Goal: Task Accomplishment & Management: Manage account settings

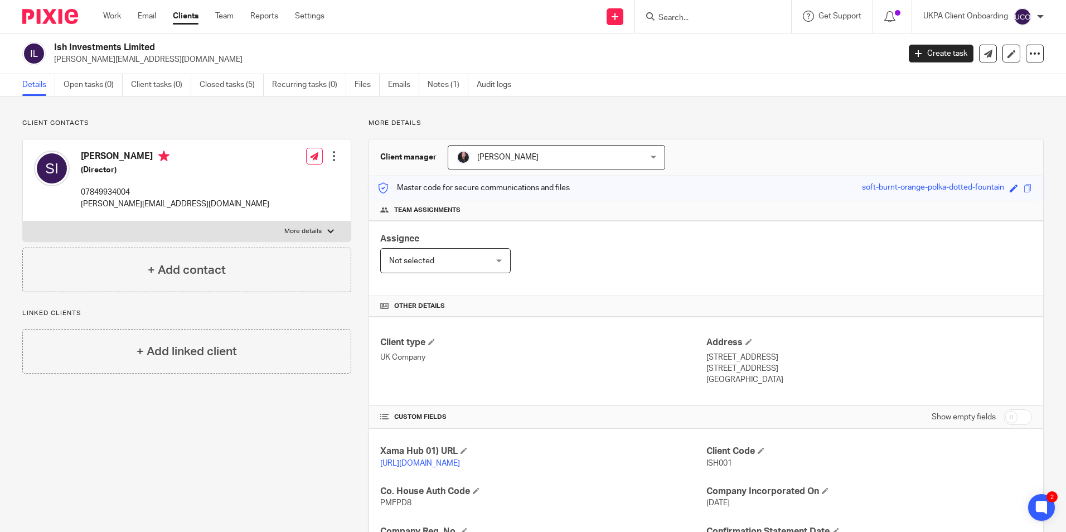
scroll to position [162, 0]
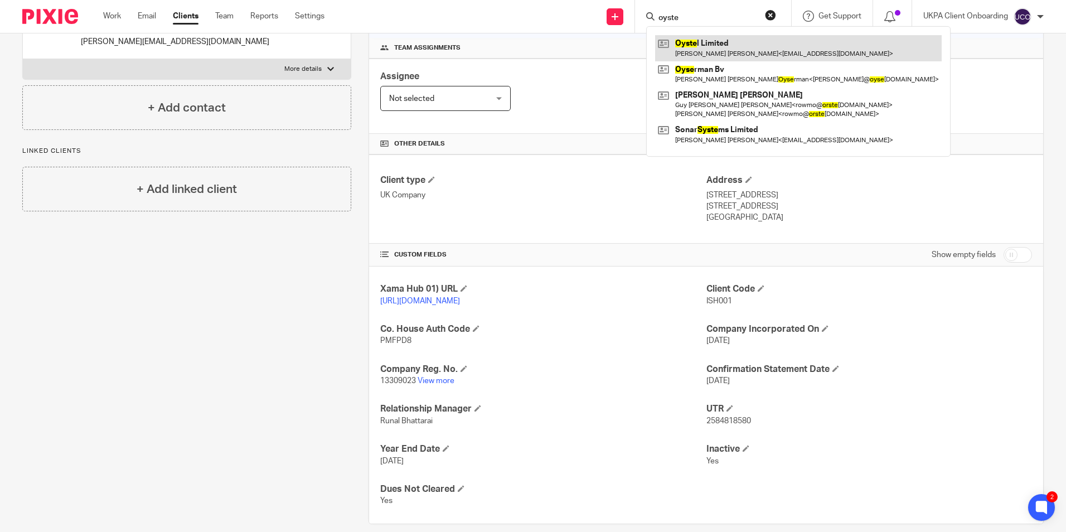
type input "oyste"
click at [691, 52] on link at bounding box center [798, 48] width 287 height 26
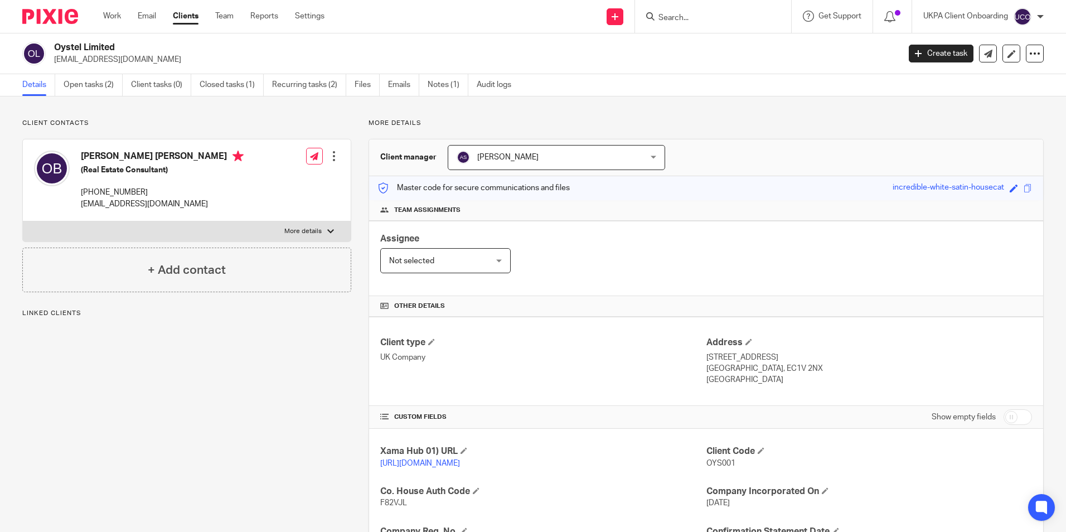
scroll to position [167, 0]
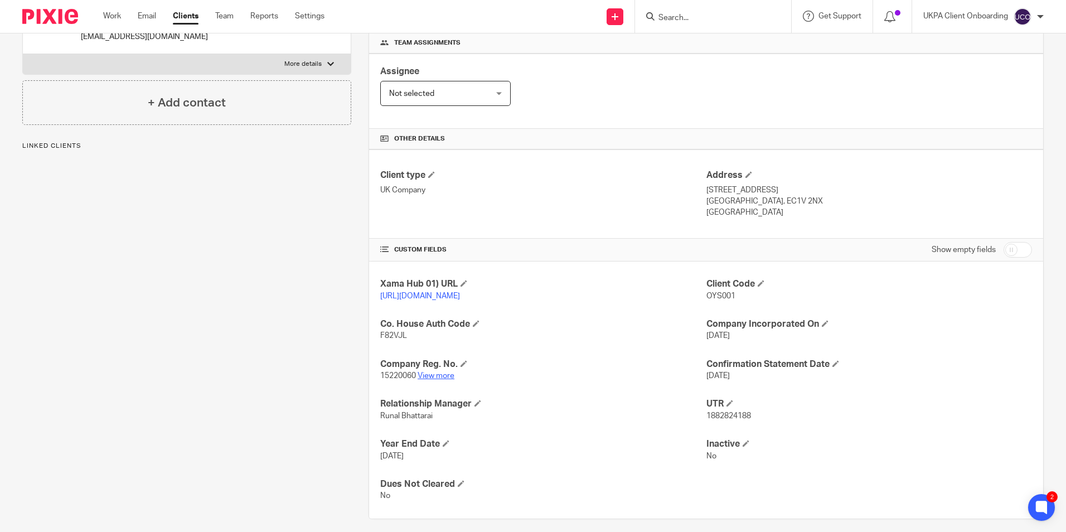
click at [439, 380] on link "View more" at bounding box center [436, 376] width 37 height 8
click at [691, 20] on input "Search" at bounding box center [707, 18] width 100 height 10
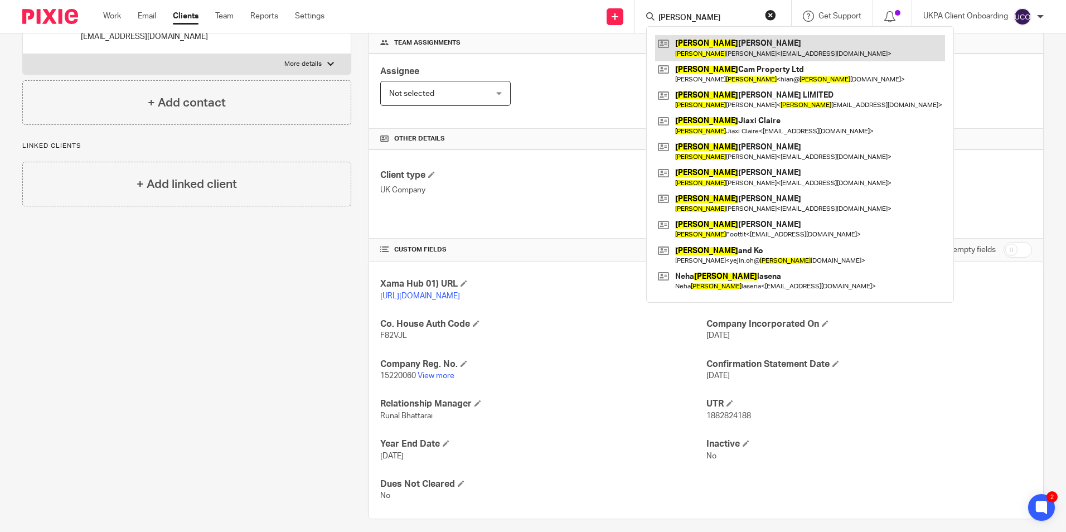
type input "lee"
click at [699, 42] on link at bounding box center [800, 48] width 290 height 26
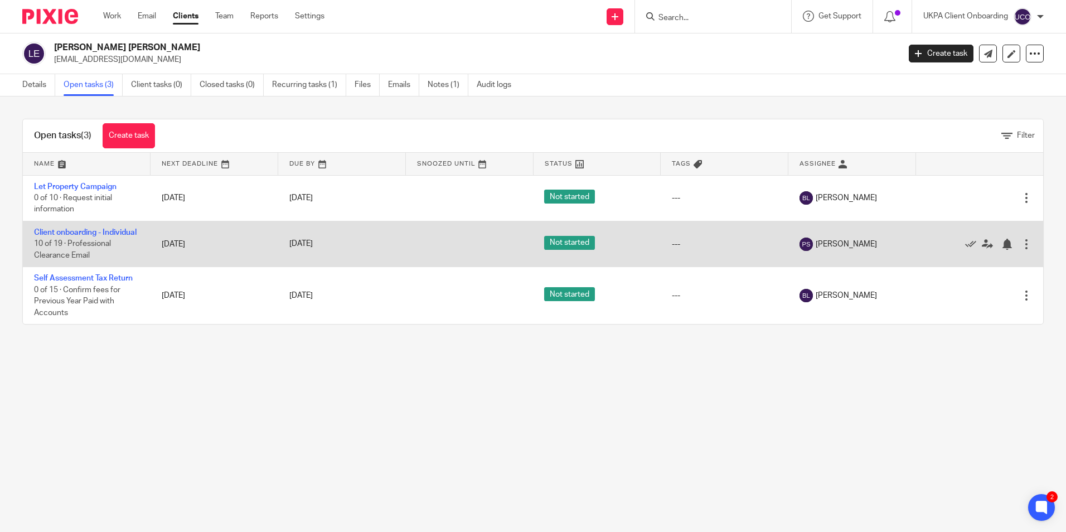
click at [60, 238] on td "Client onboarding - Individual 10 of 19 · Professional Clearance Email" at bounding box center [87, 244] width 128 height 46
click at [64, 236] on link "Client onboarding - Individual" at bounding box center [85, 233] width 103 height 8
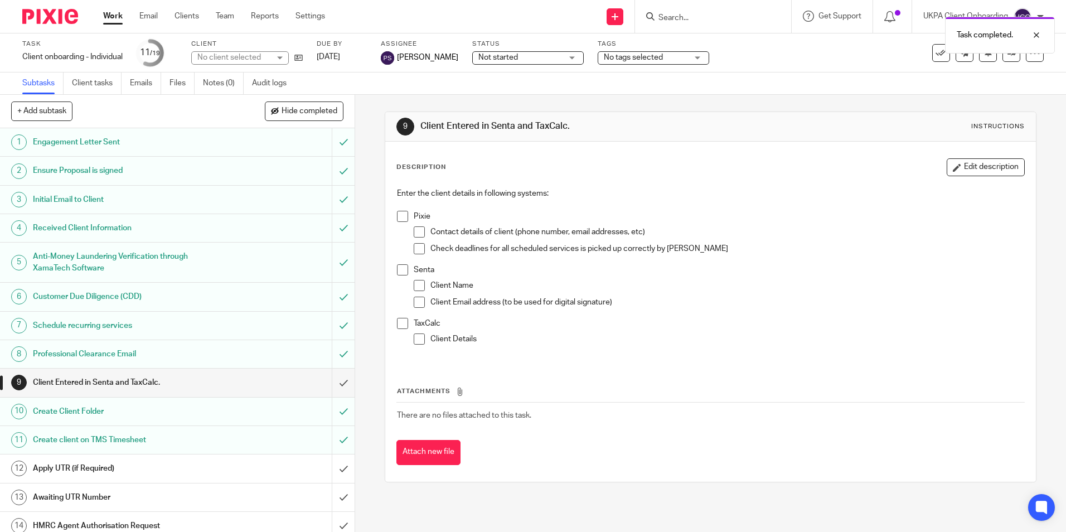
scroll to position [163, 0]
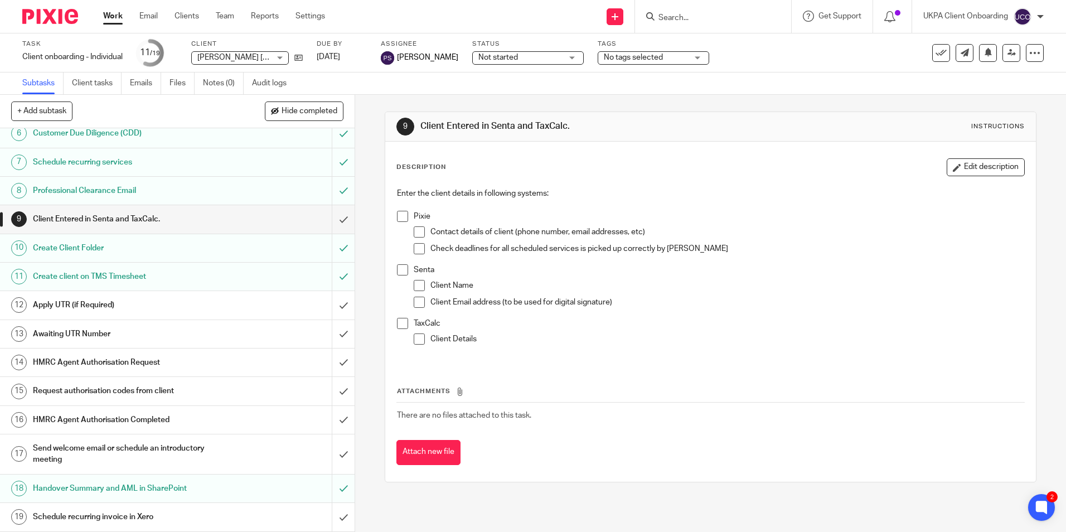
click at [102, 444] on h1 "Send welcome email or schedule an introductory meeting" at bounding box center [129, 454] width 192 height 28
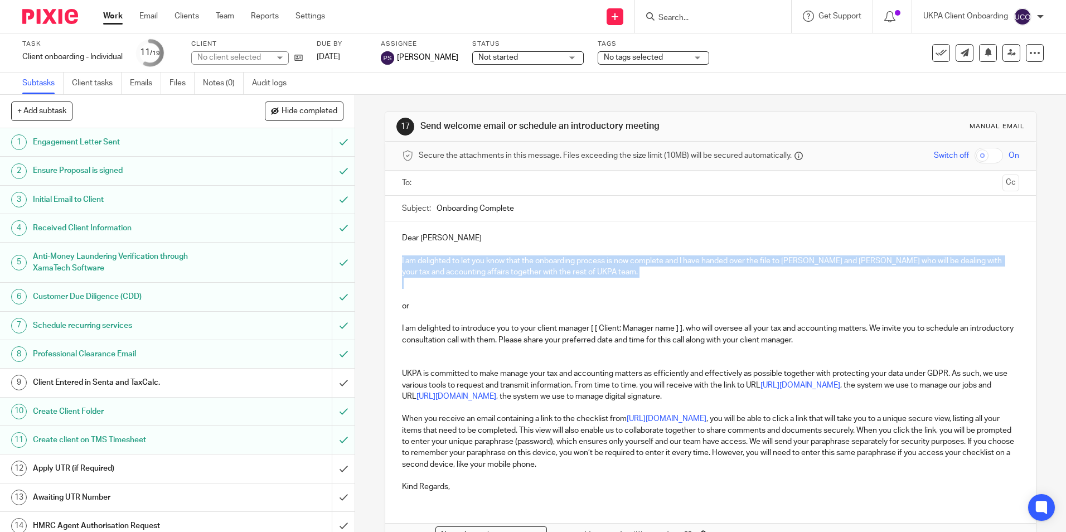
drag, startPoint x: 397, startPoint y: 259, endPoint x: 605, endPoint y: 280, distance: 209.0
click at [605, 280] on div "Dear [PERSON_NAME] I am delighted to let you know that the onboarding process i…" at bounding box center [710, 360] width 650 height 279
copy p "I am delighted to let you know that the onboarding process is now complete and …"
click at [303, 59] on icon at bounding box center [298, 58] width 8 height 8
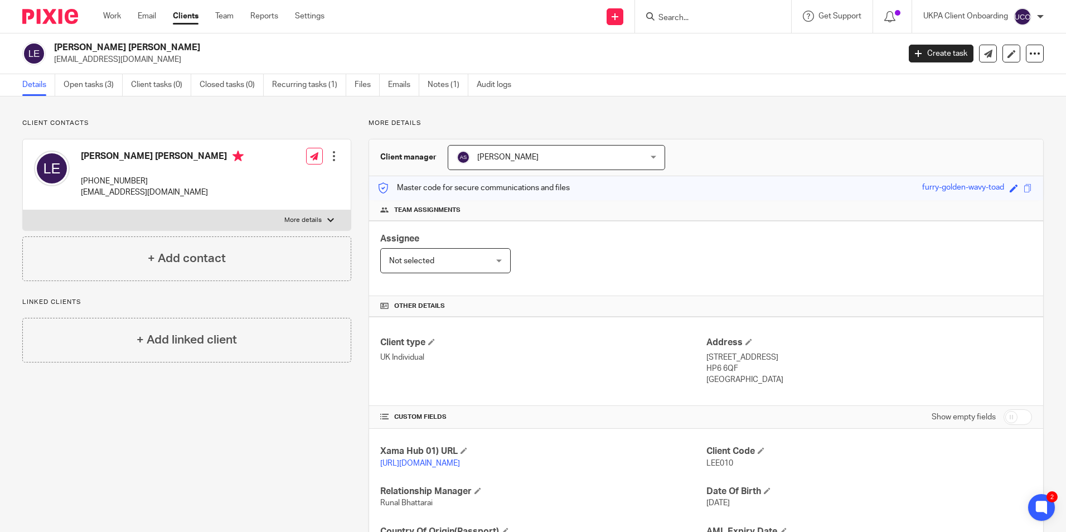
click at [134, 52] on h2 "Lee Justin Edwards" at bounding box center [389, 48] width 670 height 12
copy div "Lee Justin Edwards"
click at [106, 85] on link "Open tasks (3)" at bounding box center [93, 85] width 59 height 22
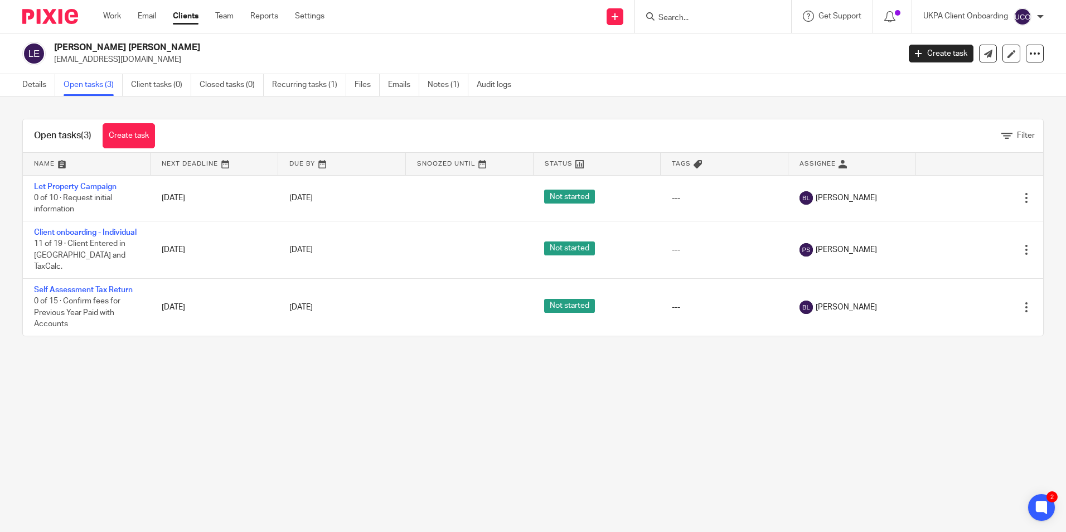
click at [705, 11] on form at bounding box center [716, 16] width 119 height 14
click at [696, 22] on input "Search" at bounding box center [707, 18] width 100 height 10
type input "boe"
click at [701, 49] on link at bounding box center [737, 48] width 165 height 26
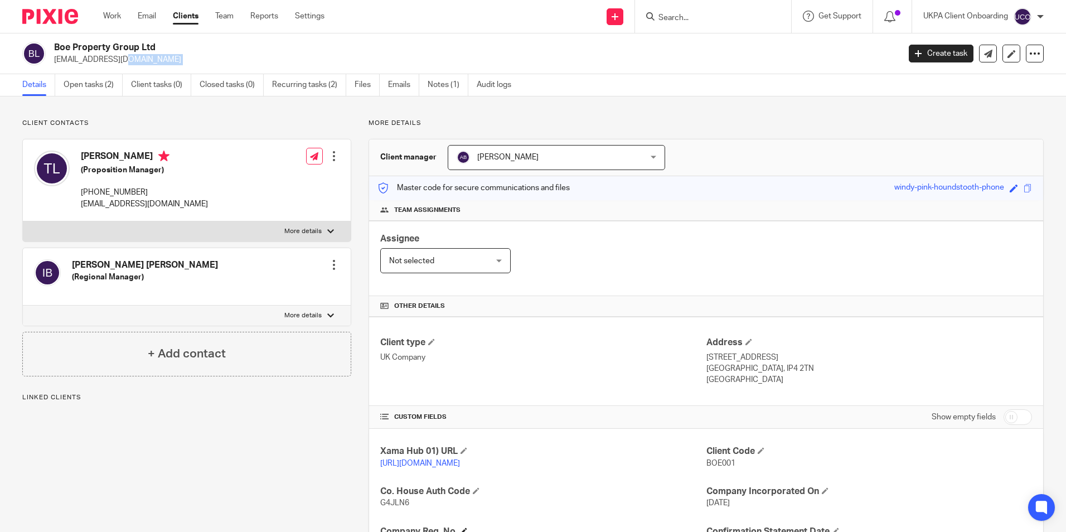
scroll to position [148, 0]
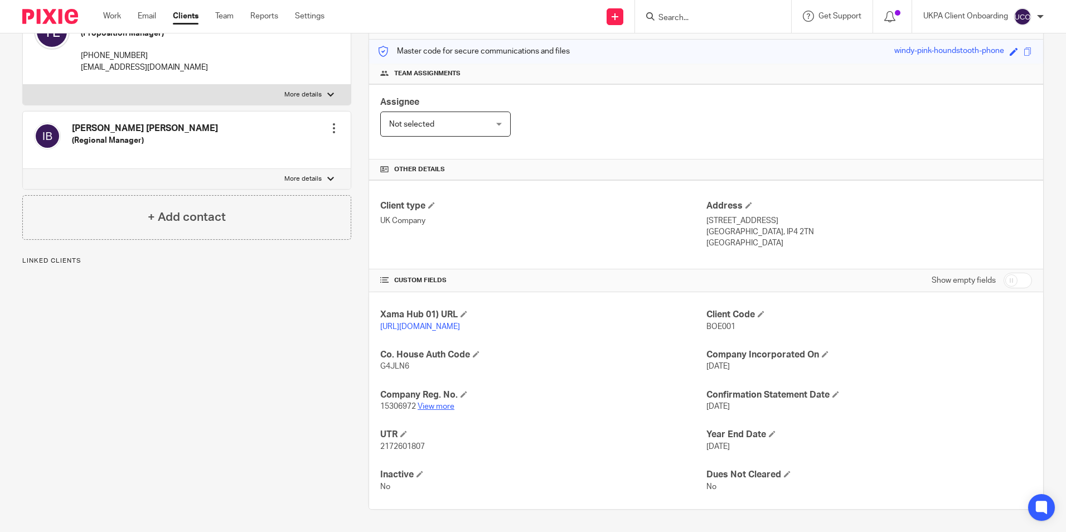
click at [438, 406] on link "View more" at bounding box center [436, 406] width 37 height 8
click at [684, 24] on div at bounding box center [713, 16] width 156 height 33
click at [682, 20] on input "Search" at bounding box center [707, 18] width 100 height 10
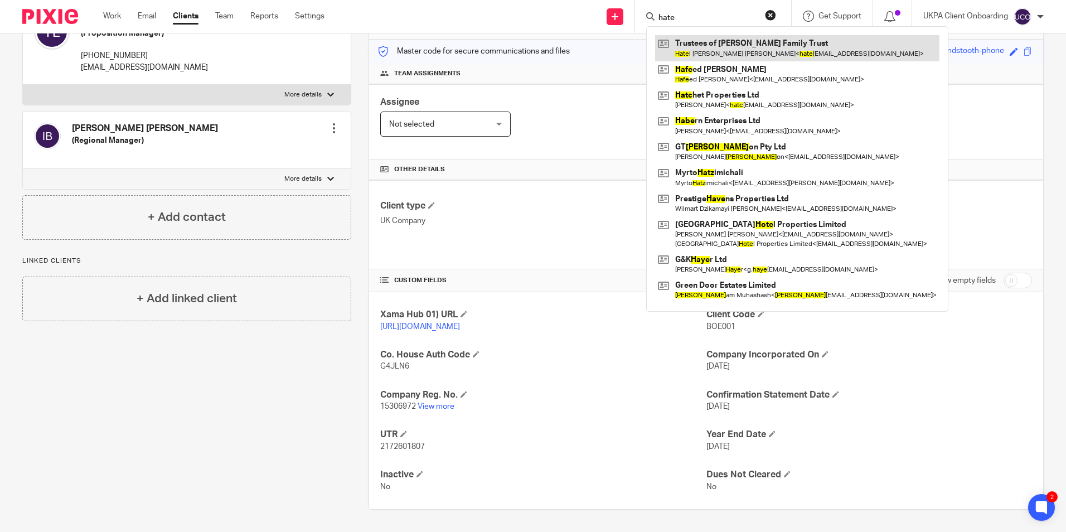
type input "hate"
click at [709, 43] on link at bounding box center [797, 48] width 284 height 26
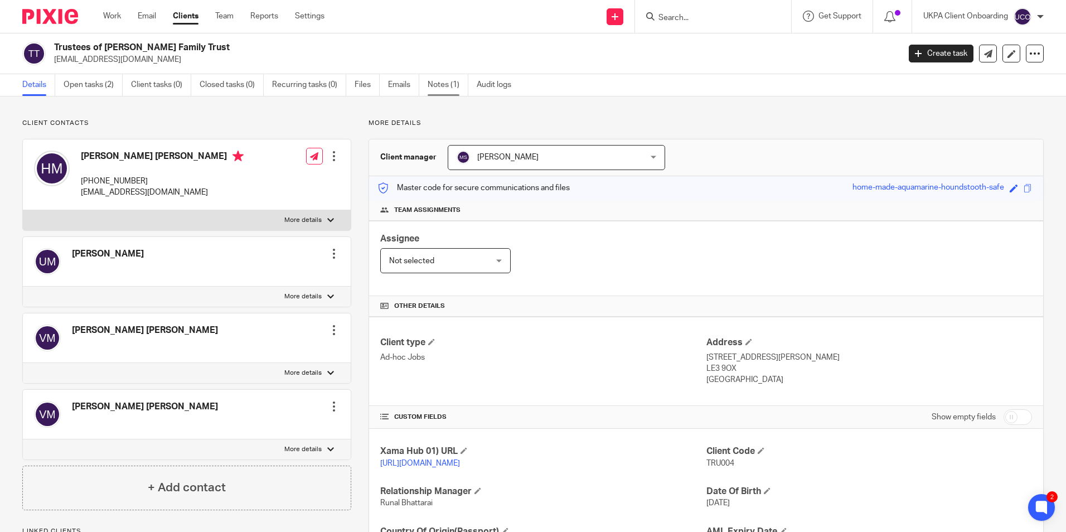
click at [433, 84] on link "Notes (1)" at bounding box center [448, 85] width 41 height 22
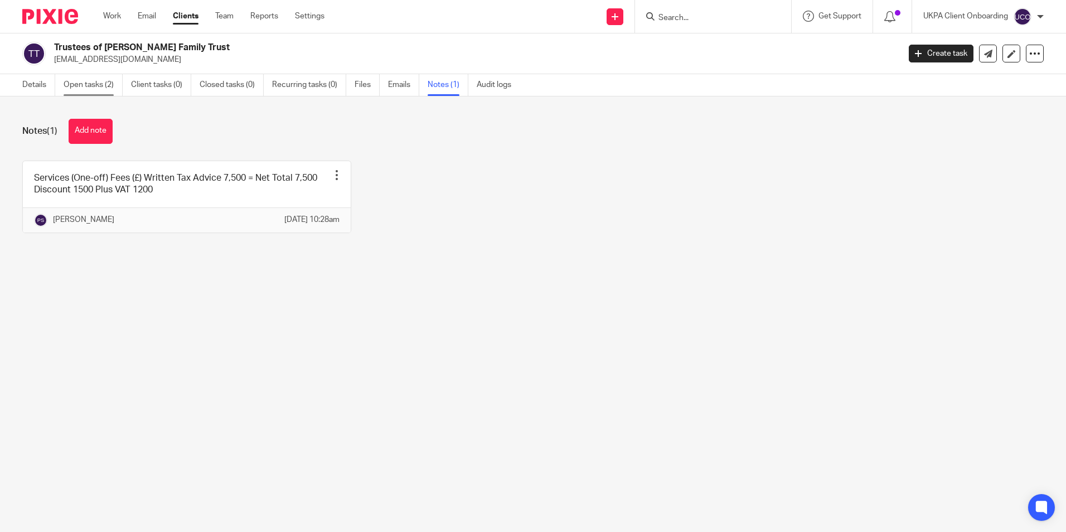
click at [81, 91] on link "Open tasks (2)" at bounding box center [93, 85] width 59 height 22
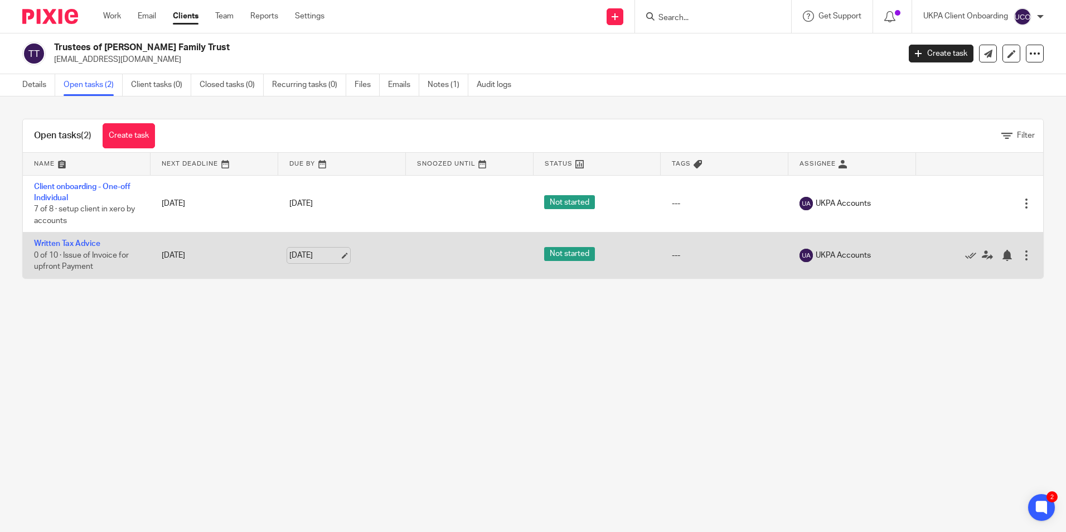
click at [338, 256] on link "4 Oct 2025" at bounding box center [314, 256] width 50 height 12
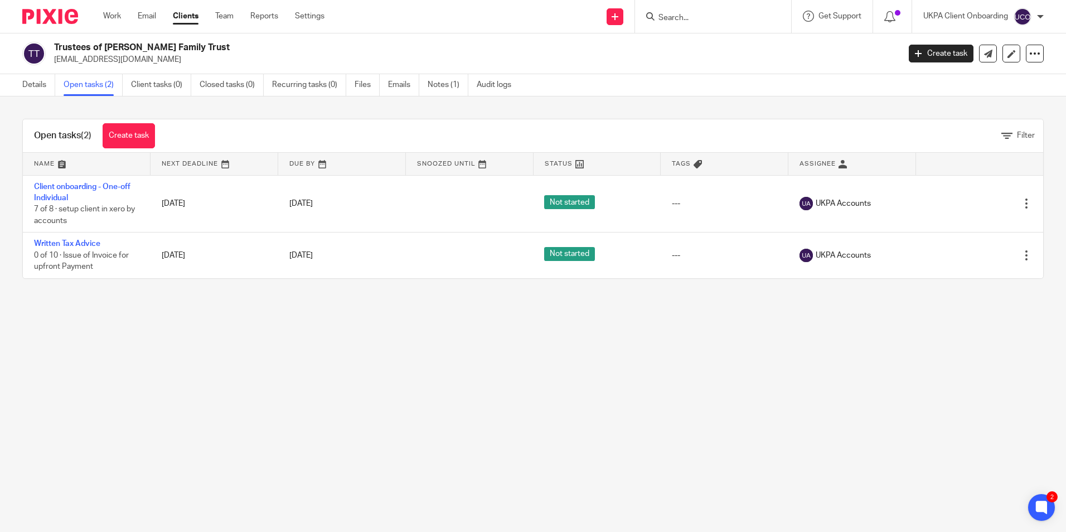
click at [676, 16] on input "Search" at bounding box center [707, 18] width 100 height 10
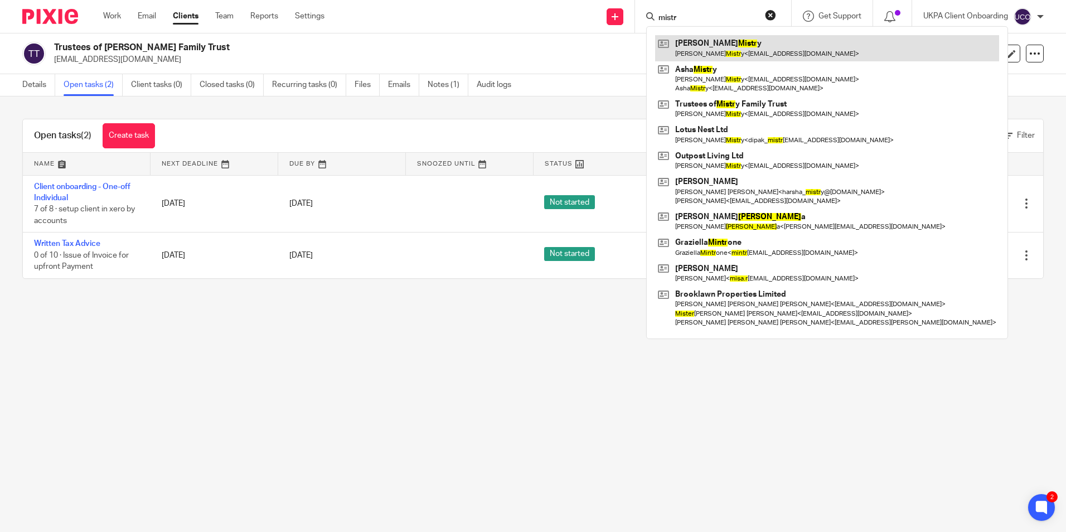
type input "mistr"
click at [696, 46] on link at bounding box center [827, 48] width 344 height 26
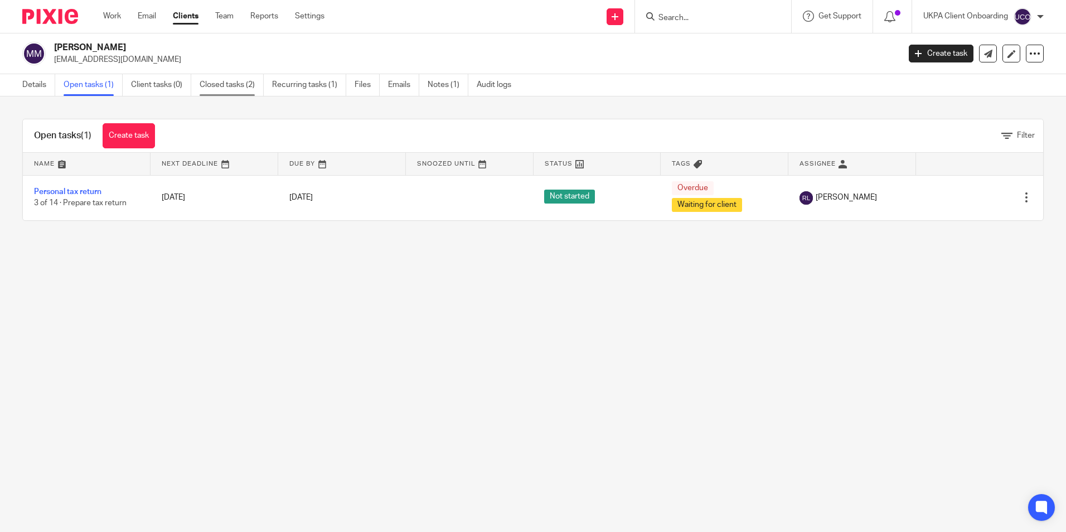
click at [221, 88] on link "Closed tasks (2)" at bounding box center [232, 85] width 64 height 22
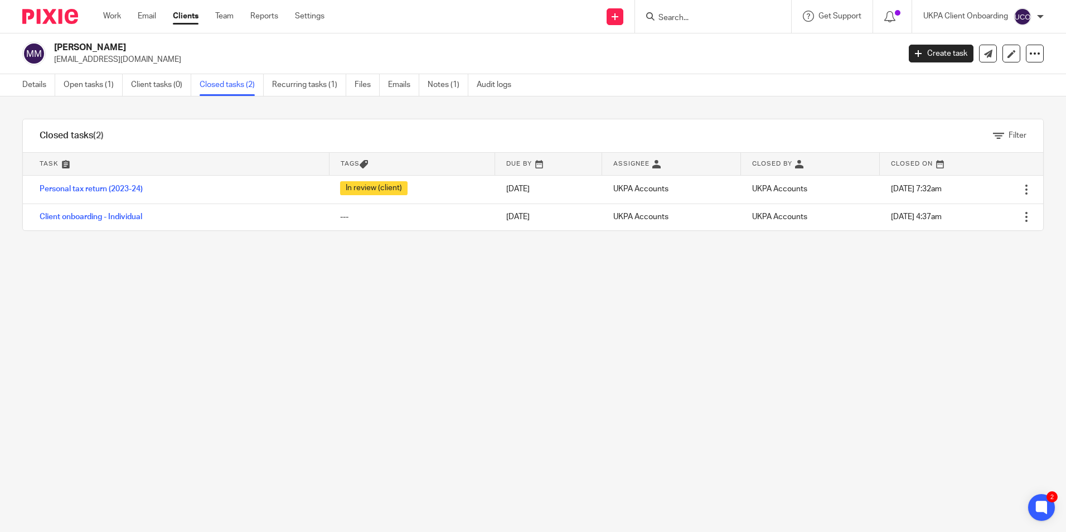
click at [714, 18] on input "Search" at bounding box center [707, 18] width 100 height 10
paste input "[PERSON_NAME]"
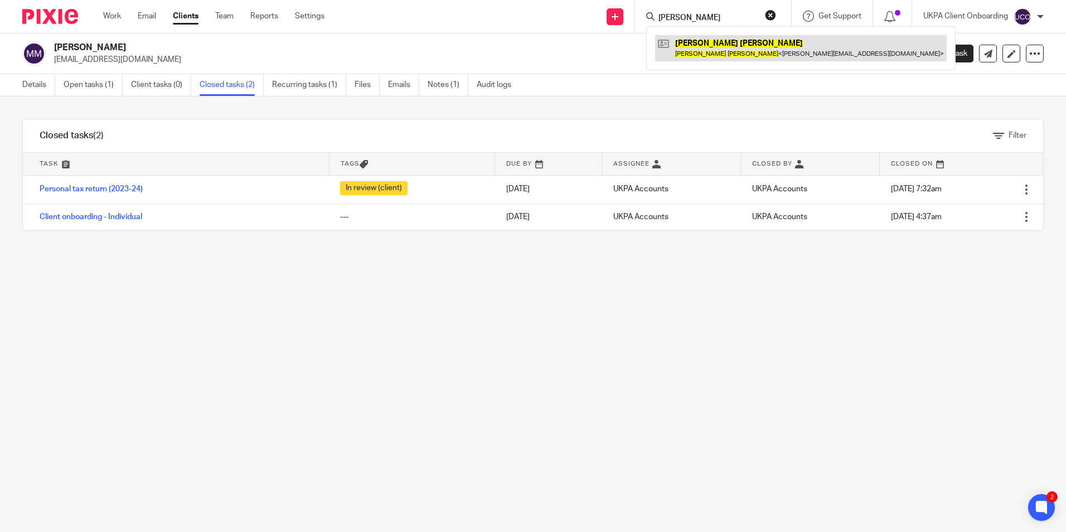
type input "[PERSON_NAME]"
click at [678, 44] on link at bounding box center [801, 48] width 292 height 26
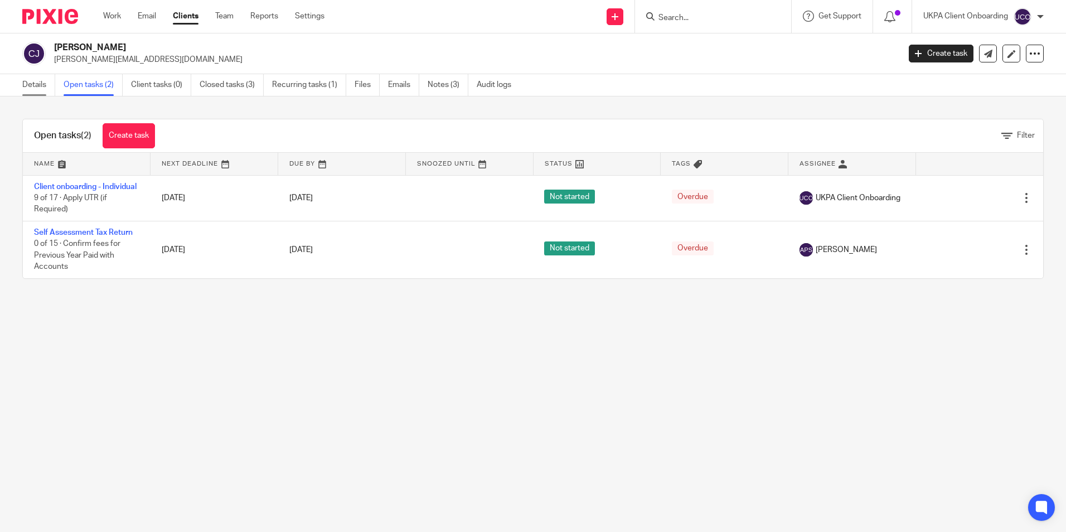
click at [48, 91] on link "Details" at bounding box center [38, 85] width 33 height 22
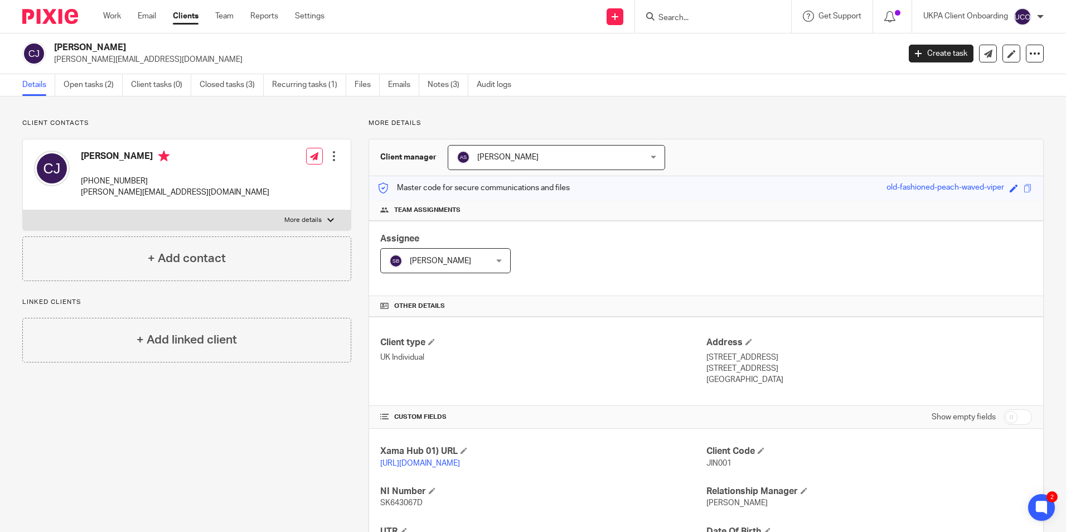
click at [688, 21] on input "Search" at bounding box center [707, 18] width 100 height 10
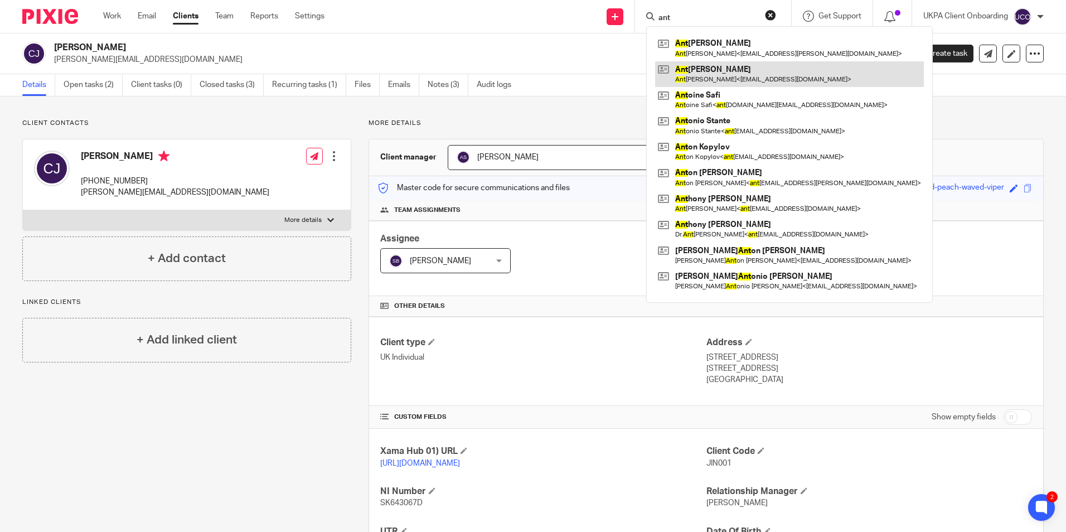
type input "ant"
click at [711, 72] on link at bounding box center [789, 74] width 269 height 26
